Goal: Find specific page/section

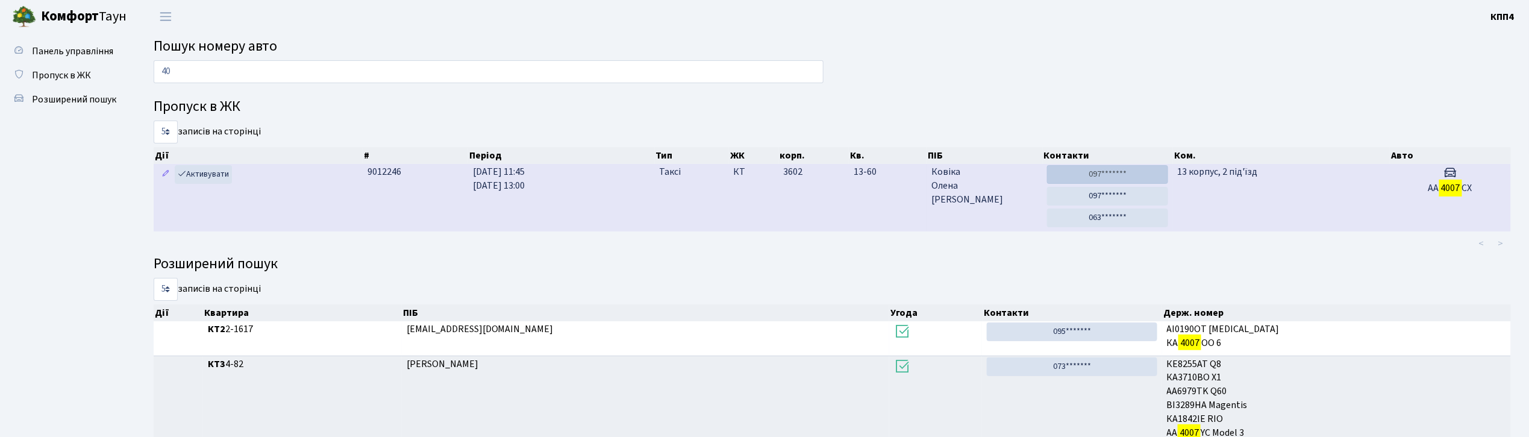
type input "4"
